Goal: Task Accomplishment & Management: Manage account settings

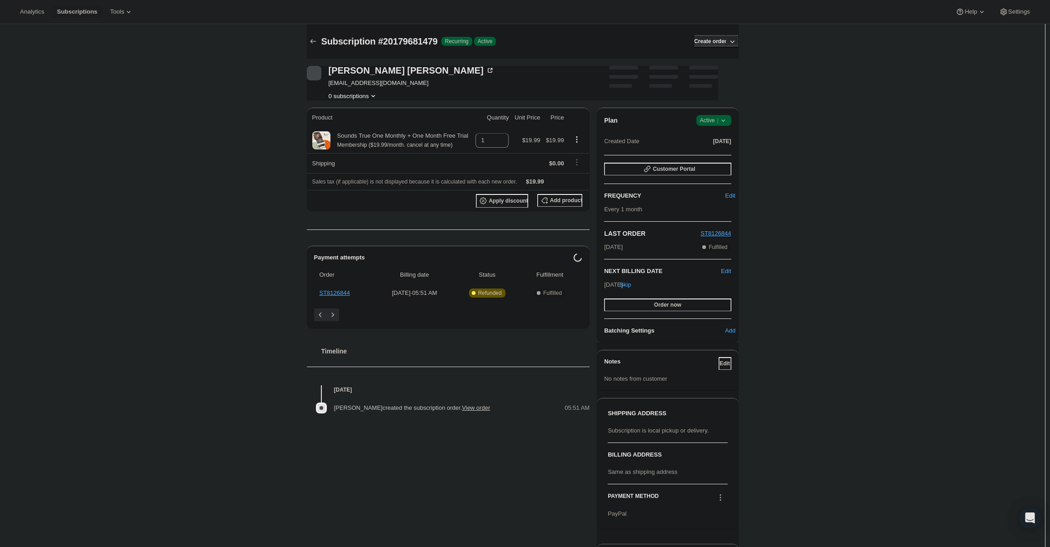
click at [711, 111] on div "Plan Success Active | Created Date Sep 11, 2025 Customer Portal FREQUENCY Edit …" at bounding box center [667, 225] width 141 height 235
click at [711, 121] on span "Active |" at bounding box center [714, 120] width 28 height 9
click at [711, 151] on span "Cancel subscription" at bounding box center [716, 153] width 51 height 7
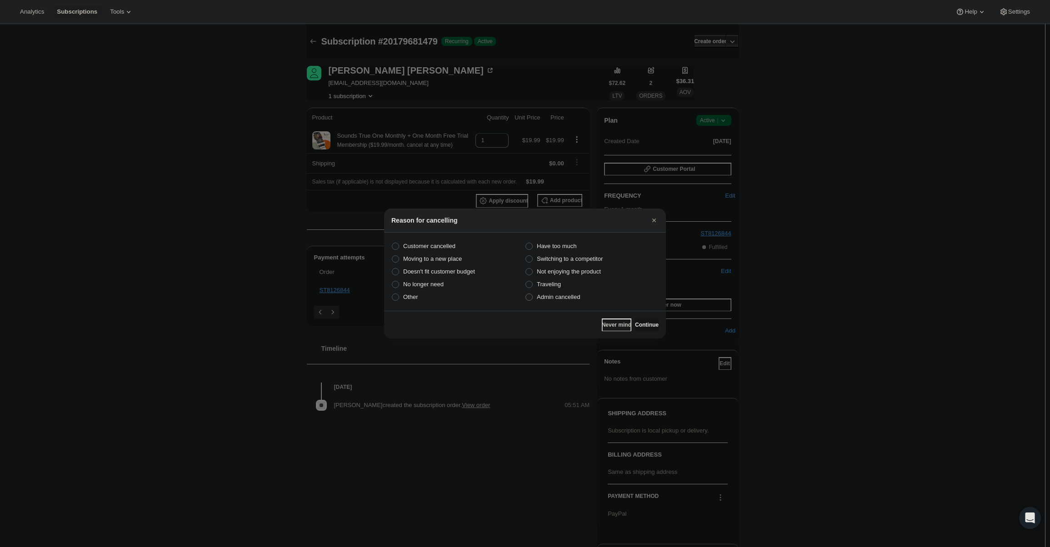
click at [553, 294] on span "Admin cancelled" at bounding box center [558, 297] width 43 height 7
click at [526, 294] on input "Admin cancelled" at bounding box center [525, 294] width 0 height 0
radio input "true"
drag, startPoint x: 638, startPoint y: 326, endPoint x: 640, endPoint y: 314, distance: 12.9
click at [638, 326] on span "Continue" at bounding box center [647, 324] width 24 height 7
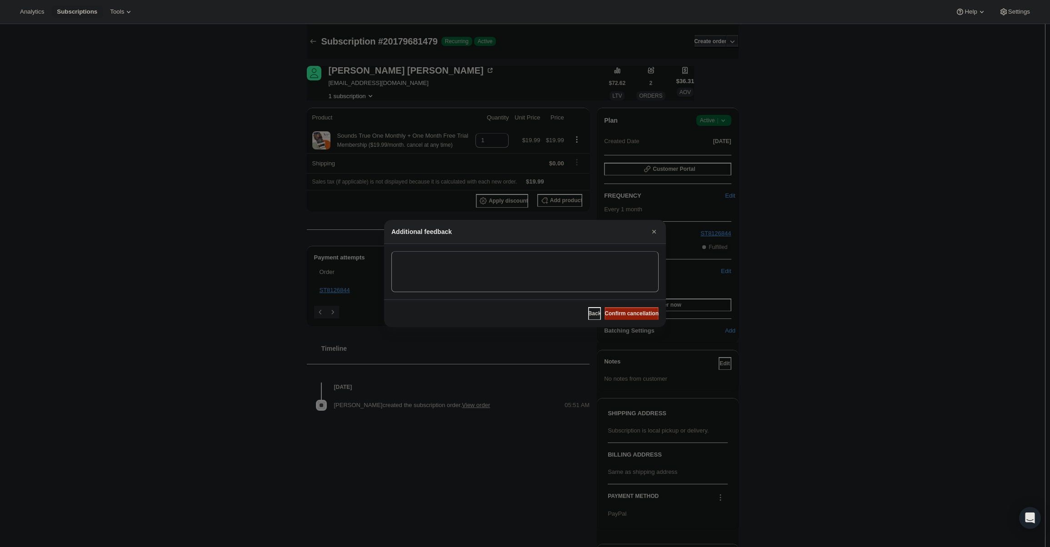
click at [640, 314] on span "Confirm cancellation" at bounding box center [631, 313] width 54 height 7
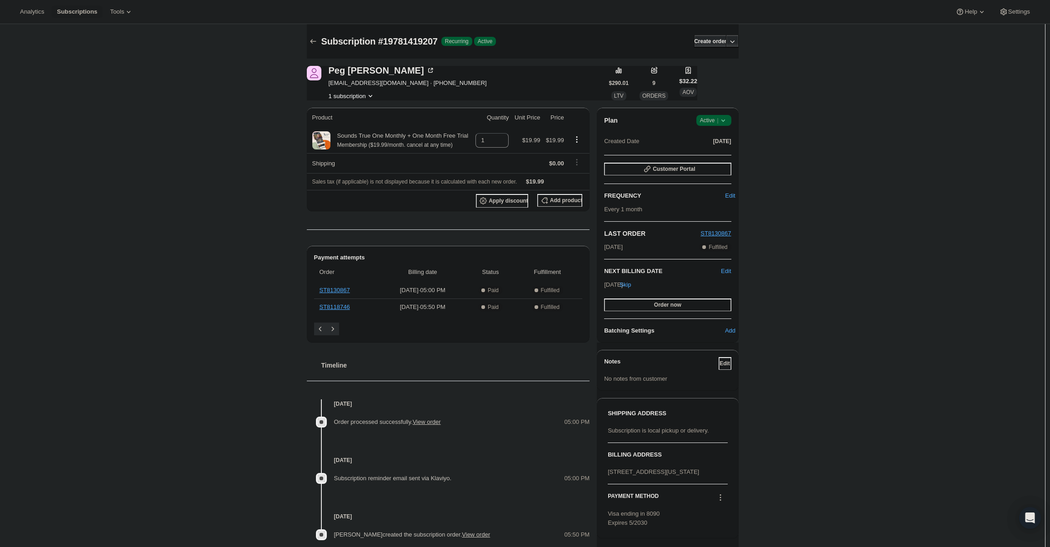
click at [722, 120] on icon at bounding box center [722, 120] width 9 height 9
click at [722, 154] on span "Cancel subscription" at bounding box center [716, 153] width 51 height 7
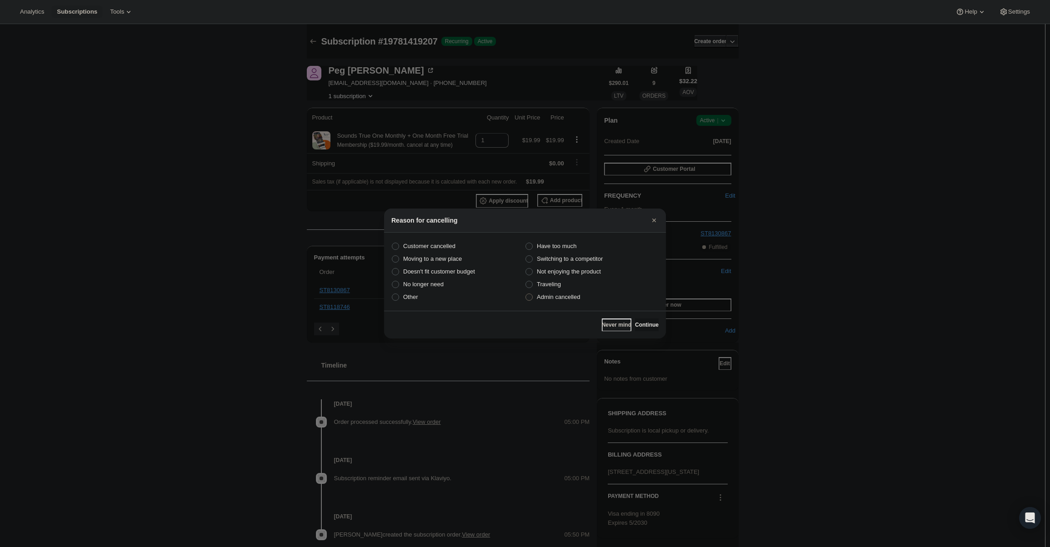
click at [563, 295] on span "Admin cancelled" at bounding box center [558, 297] width 43 height 7
click at [526, 294] on input "Admin cancelled" at bounding box center [525, 294] width 0 height 0
radio input "true"
drag, startPoint x: 651, startPoint y: 330, endPoint x: 643, endPoint y: 317, distance: 14.7
click at [650, 330] on button "Continue" at bounding box center [647, 325] width 24 height 13
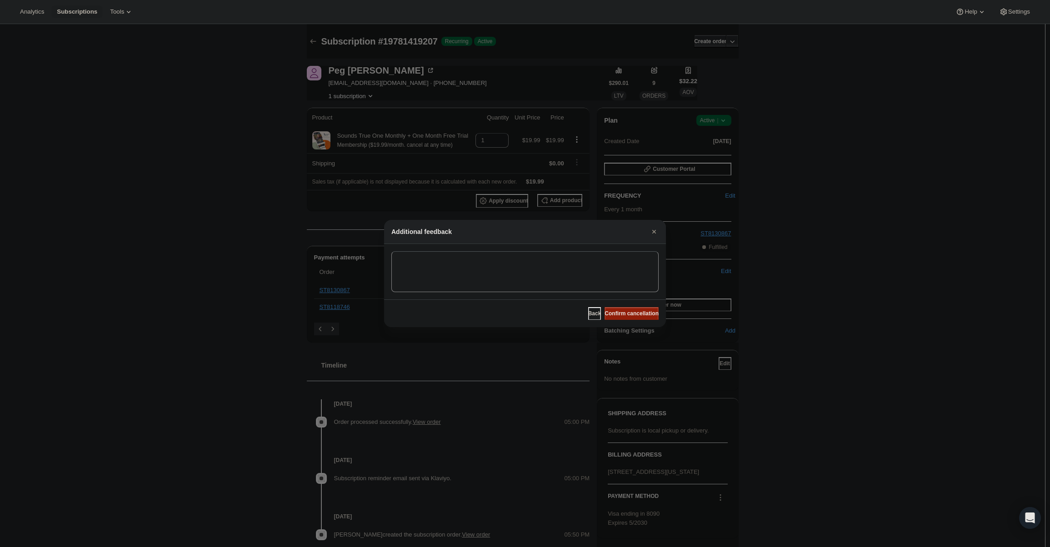
click at [643, 317] on button "Confirm cancellation" at bounding box center [631, 313] width 54 height 13
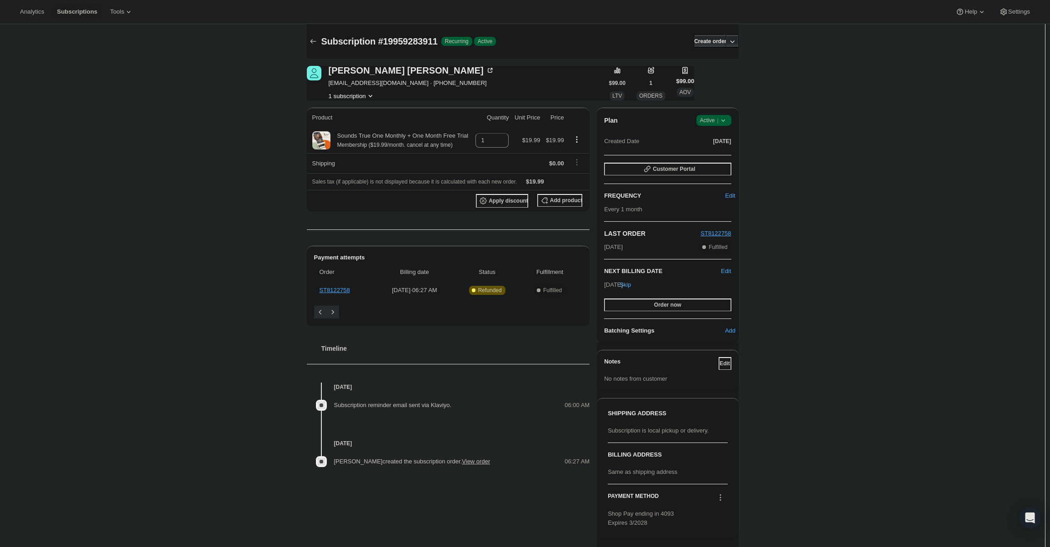
click at [711, 120] on span "Active |" at bounding box center [714, 120] width 28 height 9
click at [709, 154] on span "Cancel subscription" at bounding box center [716, 153] width 51 height 7
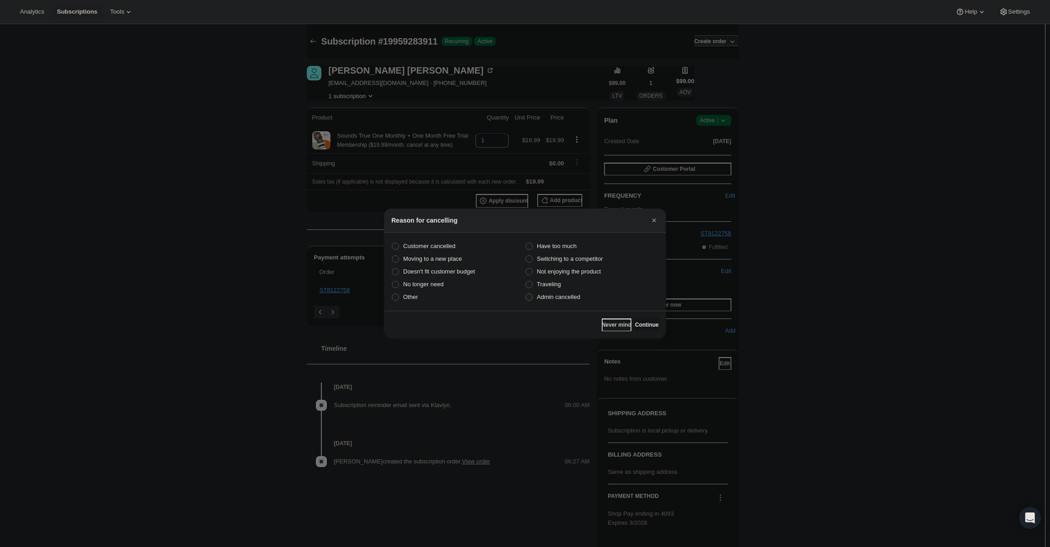
click at [570, 302] on label "Admin cancelled" at bounding box center [592, 297] width 134 height 13
click at [526, 294] on input "Admin cancelled" at bounding box center [525, 294] width 0 height 0
radio input "true"
click at [637, 323] on span "Continue" at bounding box center [647, 324] width 24 height 7
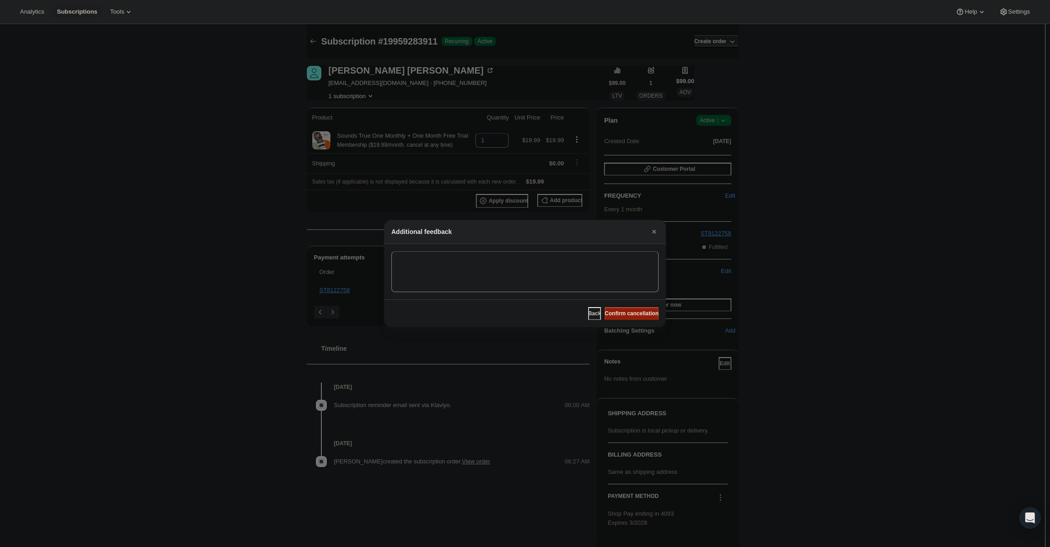
drag, startPoint x: 633, startPoint y: 317, endPoint x: 628, endPoint y: 312, distance: 6.8
click at [633, 316] on span "Confirm cancellation" at bounding box center [631, 313] width 54 height 7
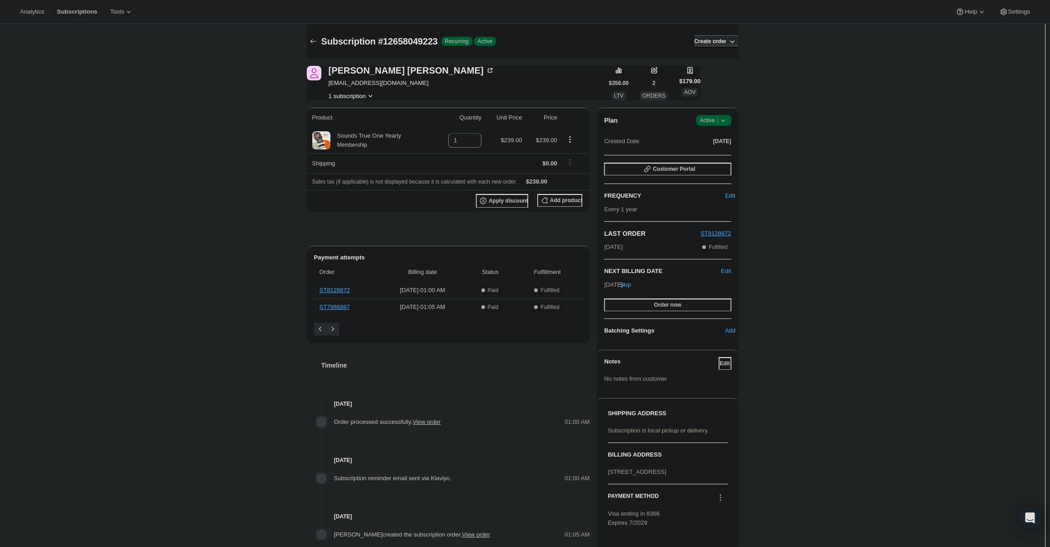
click at [727, 122] on icon at bounding box center [722, 120] width 9 height 9
click at [724, 153] on span "Cancel subscription" at bounding box center [716, 153] width 51 height 7
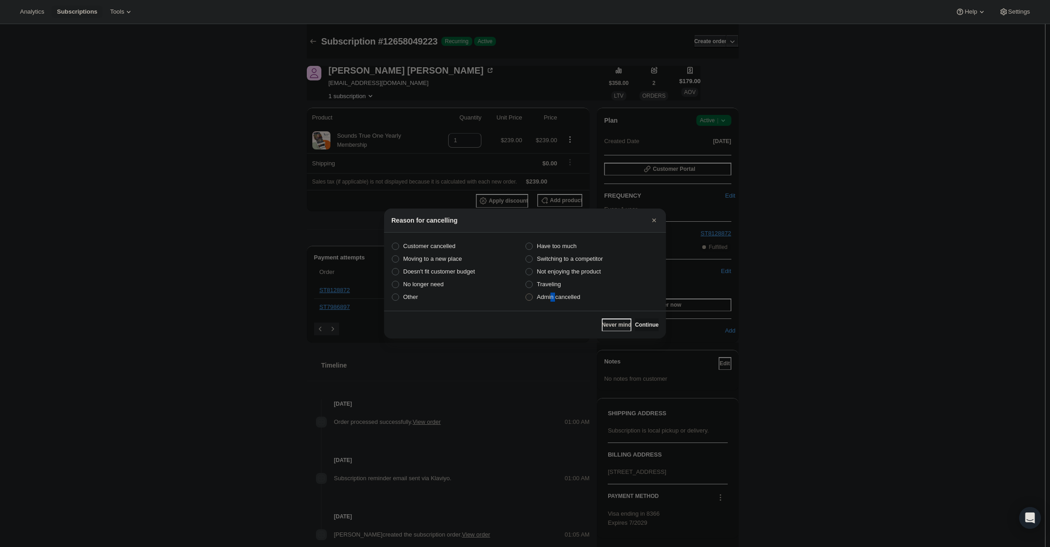
click at [550, 299] on span "Admin cancelled" at bounding box center [558, 297] width 43 height 7
drag, startPoint x: 550, startPoint y: 299, endPoint x: 575, endPoint y: 301, distance: 25.1
click at [552, 299] on span "Admin cancelled" at bounding box center [558, 297] width 43 height 7
click at [526, 294] on input "Admin cancelled" at bounding box center [525, 294] width 0 height 0
radio input "true"
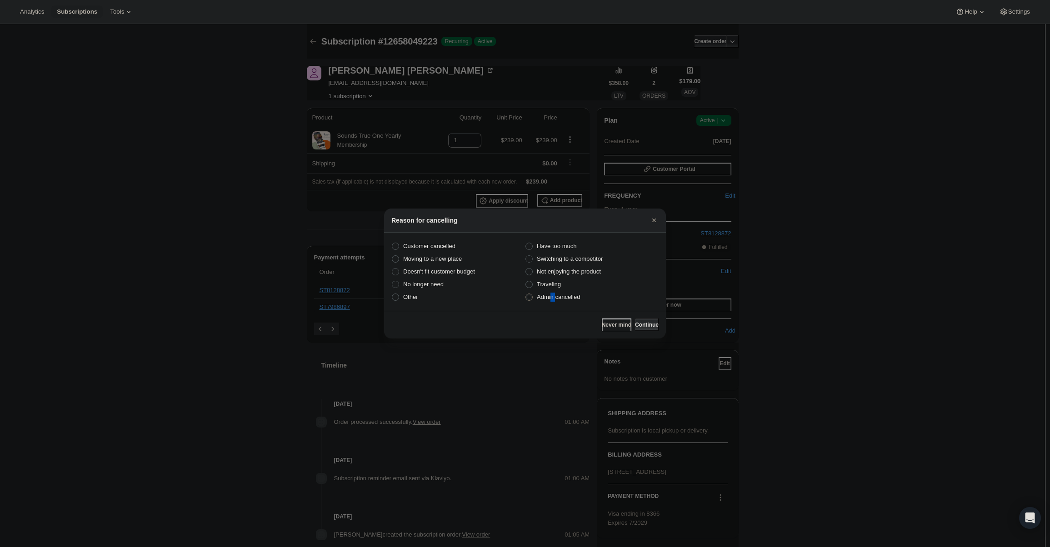
click at [635, 326] on span "Continue" at bounding box center [647, 324] width 24 height 7
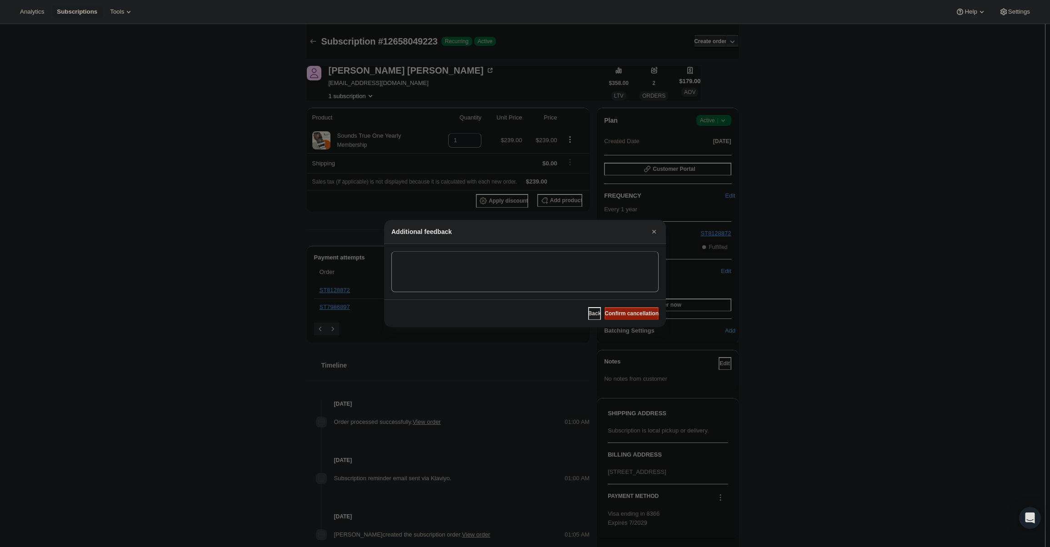
click at [638, 316] on span "Confirm cancellation" at bounding box center [631, 313] width 54 height 7
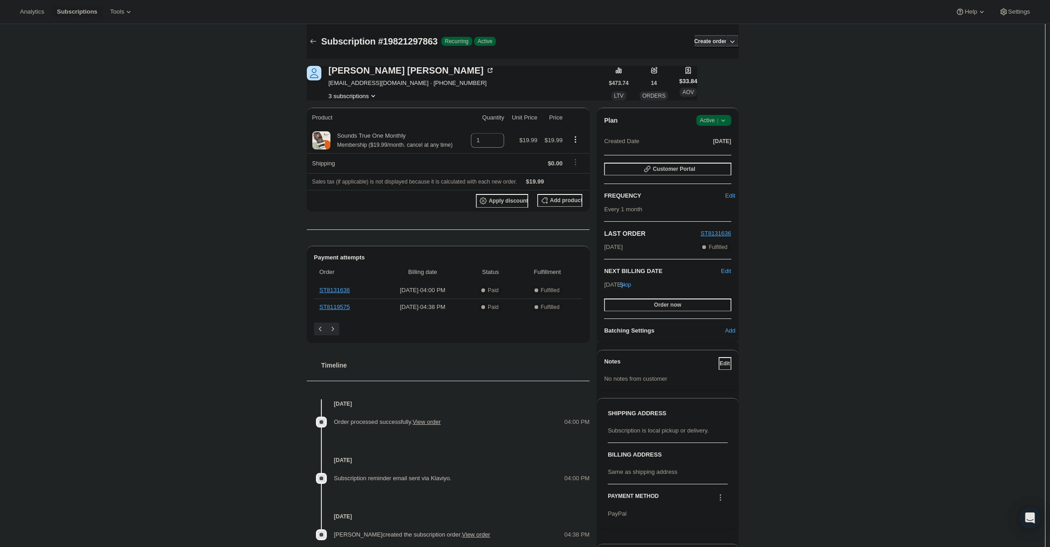
drag, startPoint x: 735, startPoint y: 114, endPoint x: 724, endPoint y: 118, distance: 12.1
click at [732, 115] on div "Plan Success Active | Created Date Aug 23, 2025 Customer Portal FREQUENCY Edit …" at bounding box center [667, 225] width 141 height 235
click at [724, 118] on icon at bounding box center [722, 120] width 9 height 9
click at [727, 156] on span "Cancel subscription" at bounding box center [716, 153] width 51 height 7
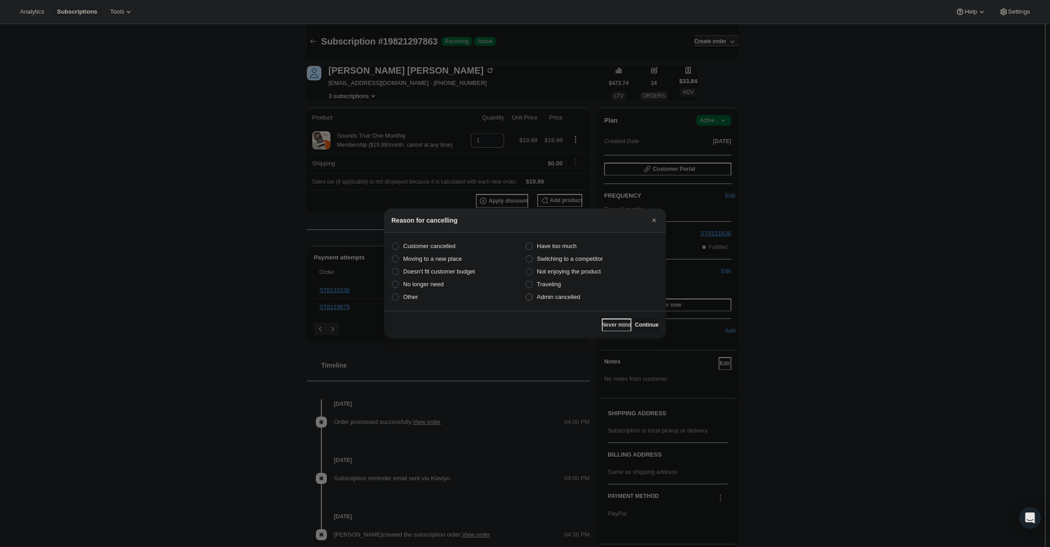
click at [599, 296] on label "Admin cancelled" at bounding box center [592, 297] width 134 height 13
click at [526, 294] on input "Admin cancelled" at bounding box center [525, 294] width 0 height 0
radio input "true"
click at [641, 322] on span "Continue" at bounding box center [647, 324] width 24 height 7
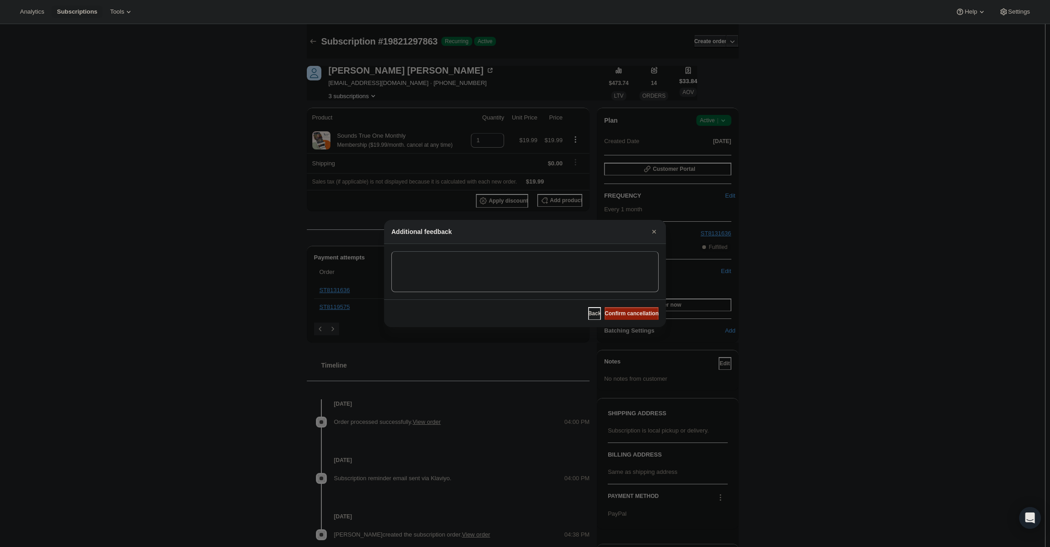
click at [643, 313] on span "Confirm cancellation" at bounding box center [631, 313] width 54 height 7
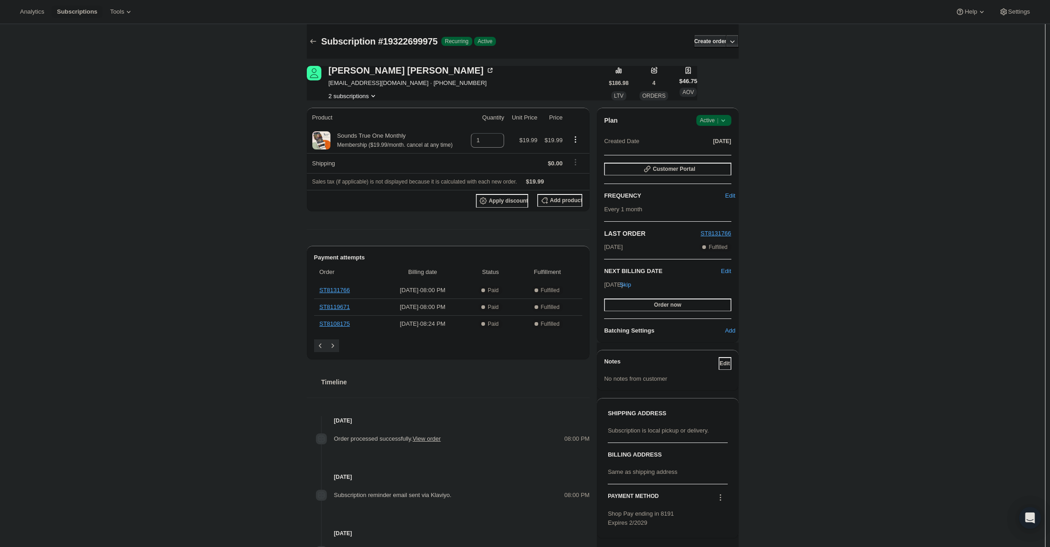
click at [715, 120] on span "Active |" at bounding box center [714, 120] width 28 height 9
click at [720, 151] on span "Cancel subscription" at bounding box center [716, 153] width 51 height 7
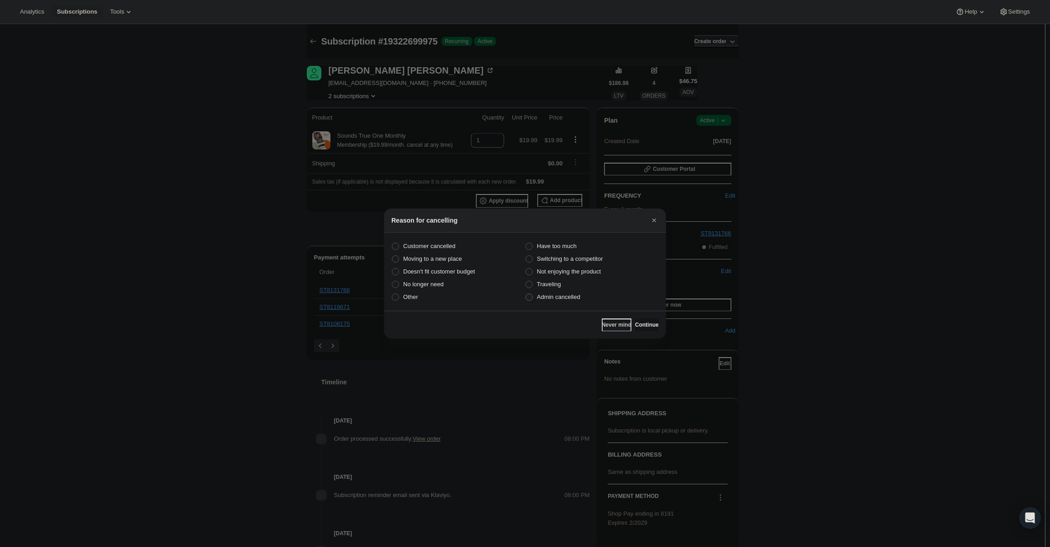
click at [562, 298] on span "Admin cancelled" at bounding box center [558, 297] width 43 height 7
click at [526, 294] on input "Admin cancelled" at bounding box center [525, 294] width 0 height 0
radio input "true"
click at [635, 319] on button "Continue" at bounding box center [647, 325] width 24 height 13
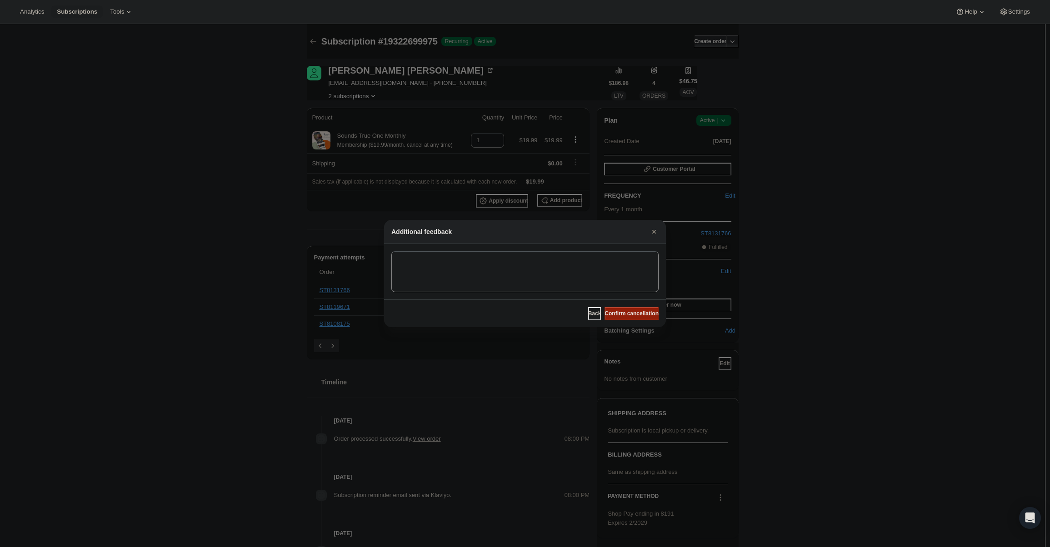
click at [629, 310] on button "Confirm cancellation" at bounding box center [631, 313] width 54 height 13
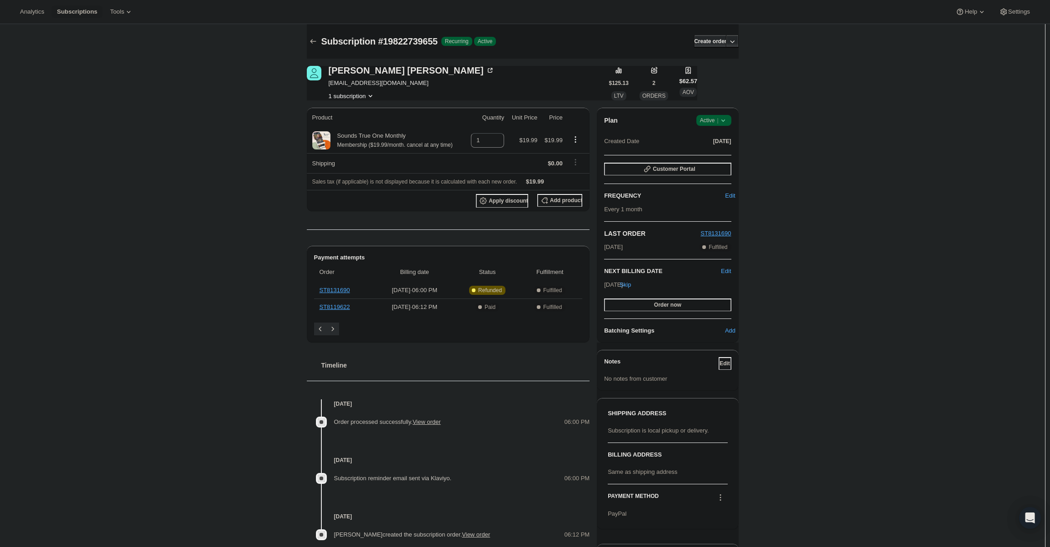
click at [726, 125] on span "Success Active |" at bounding box center [713, 120] width 35 height 11
click at [727, 149] on span "Cancel subscription" at bounding box center [716, 153] width 51 height 9
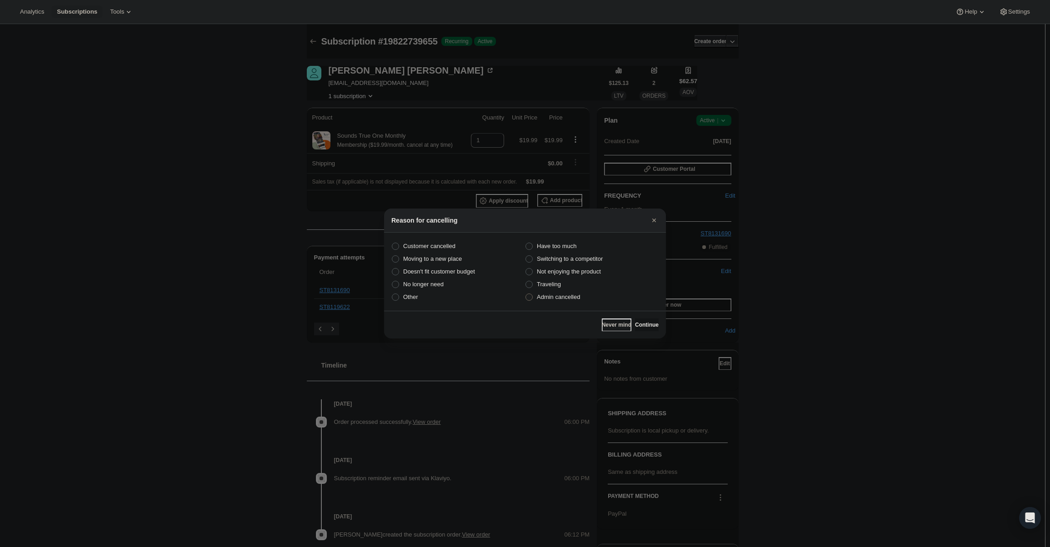
click at [554, 299] on span "Admin cancelled" at bounding box center [558, 297] width 43 height 7
click at [526, 294] on input "Admin cancelled" at bounding box center [525, 294] width 0 height 0
radio input "true"
drag, startPoint x: 649, startPoint y: 316, endPoint x: 649, endPoint y: 321, distance: 5.5
click at [649, 317] on div "Never mind Continue" at bounding box center [525, 325] width 282 height 28
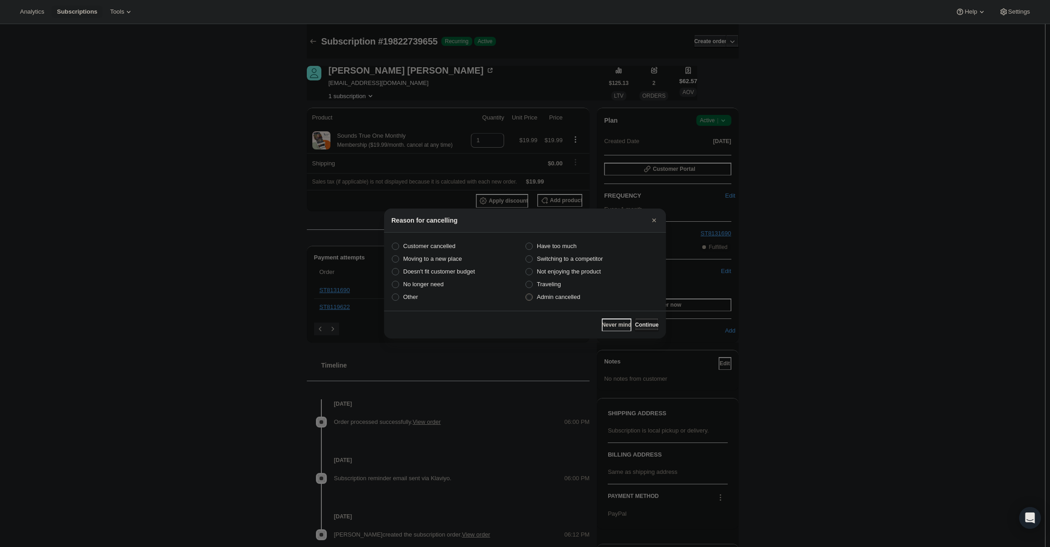
click at [649, 321] on button "Continue" at bounding box center [647, 325] width 24 height 13
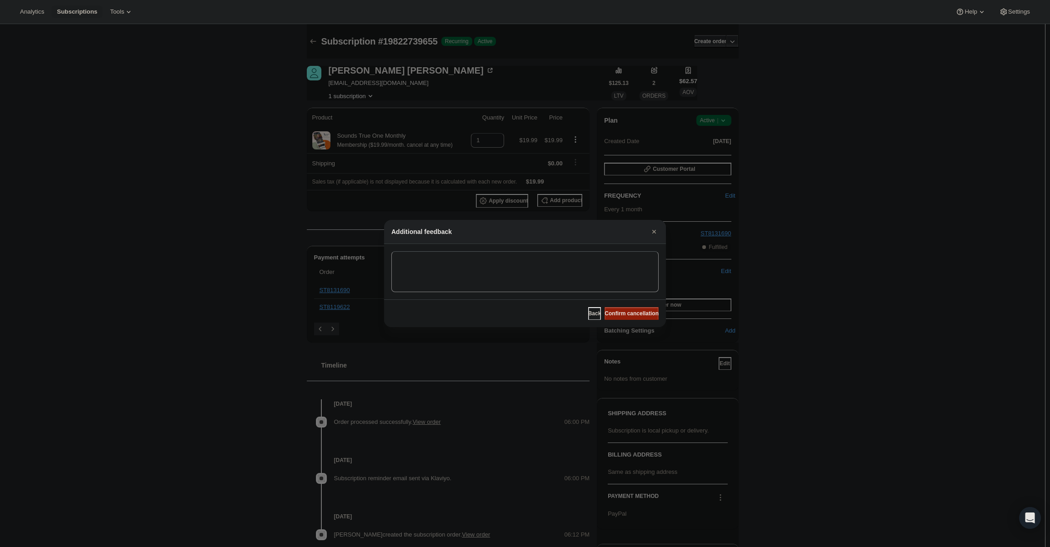
click at [647, 314] on span "Confirm cancellation" at bounding box center [631, 313] width 54 height 7
